Goal: Information Seeking & Learning: Learn about a topic

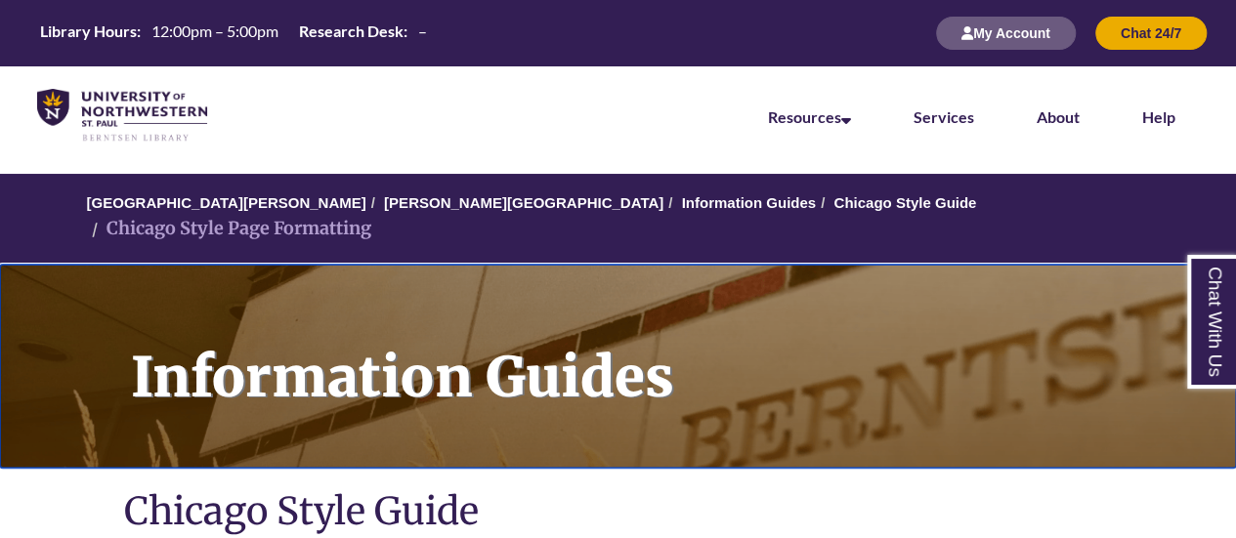
click at [505, 265] on h1 "Information Guides" at bounding box center [672, 354] width 1127 height 178
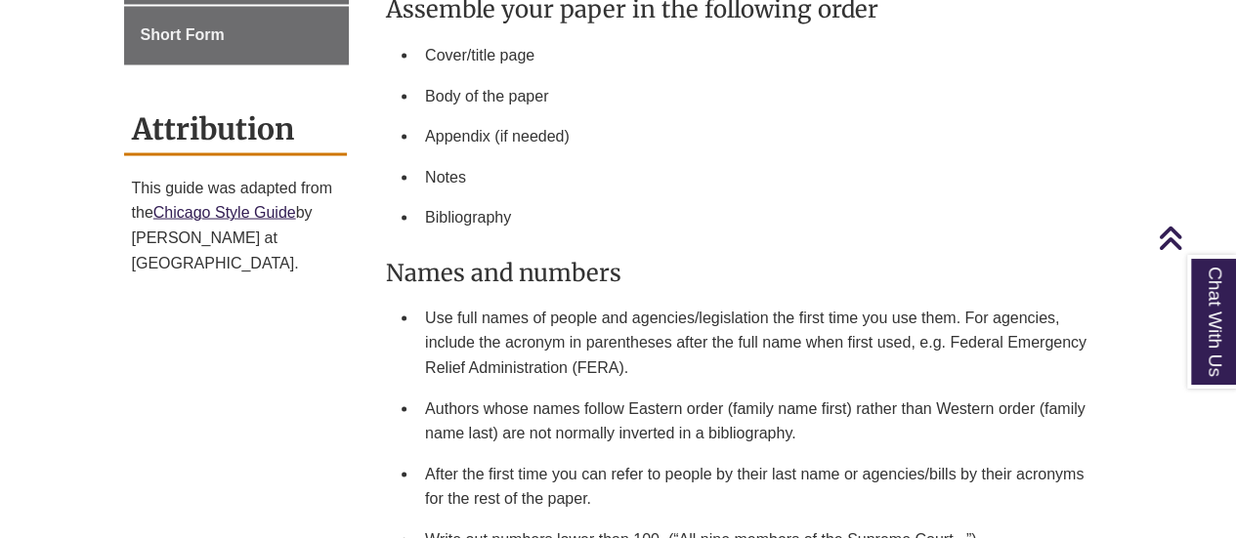
scroll to position [1661, 0]
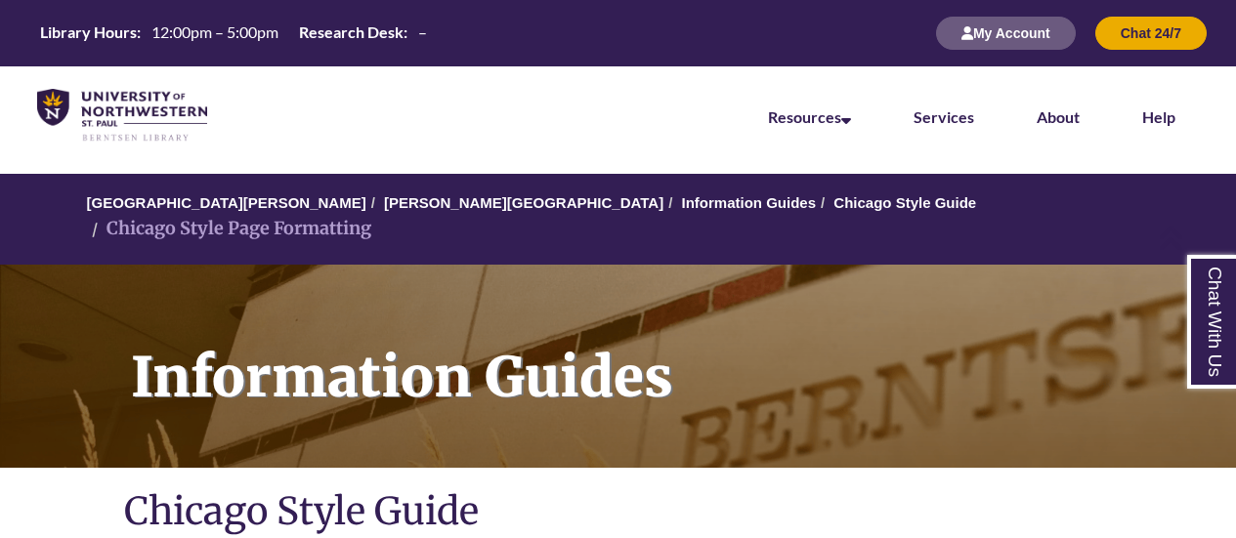
scroll to position [1661, 0]
